Goal: Information Seeking & Learning: Learn about a topic

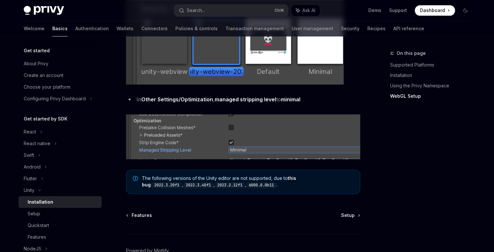
scroll to position [845, 0]
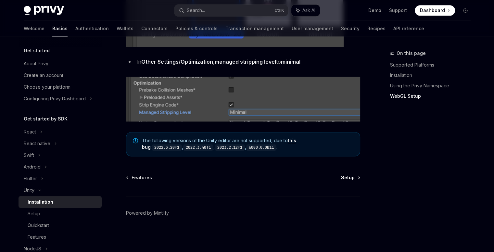
click at [350, 178] on span "Setup" at bounding box center [348, 178] width 14 height 7
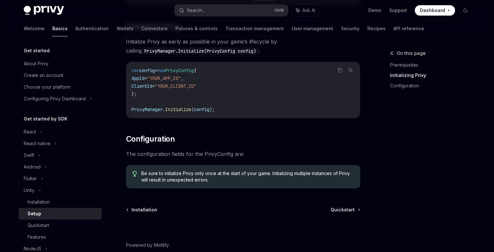
scroll to position [159, 0]
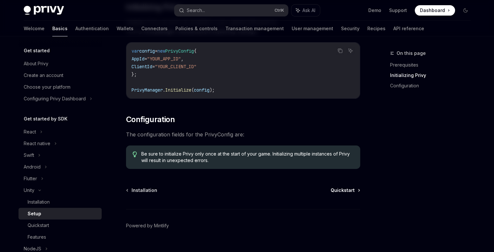
click at [341, 193] on span "Quickstart" at bounding box center [343, 190] width 24 height 7
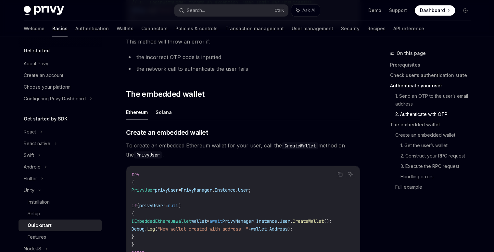
scroll to position [640, 0]
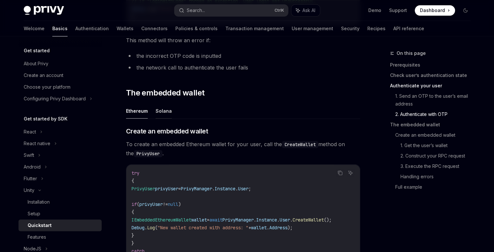
click at [164, 112] on button "Solana" at bounding box center [164, 110] width 16 height 15
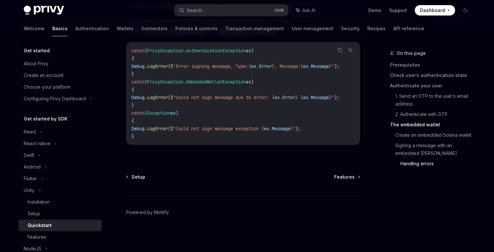
scroll to position [1568, 0]
click at [342, 178] on span "Features" at bounding box center [344, 177] width 20 height 7
type textarea "*"
